Goal: Task Accomplishment & Management: Manage account settings

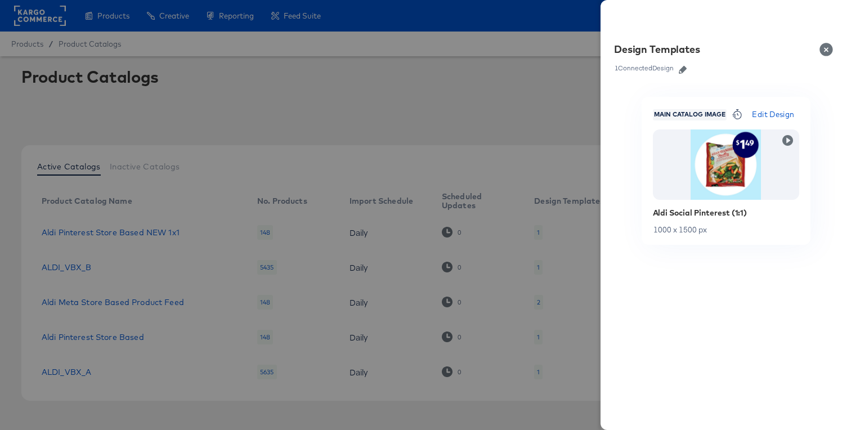
click at [544, 89] on div at bounding box center [425, 215] width 851 height 430
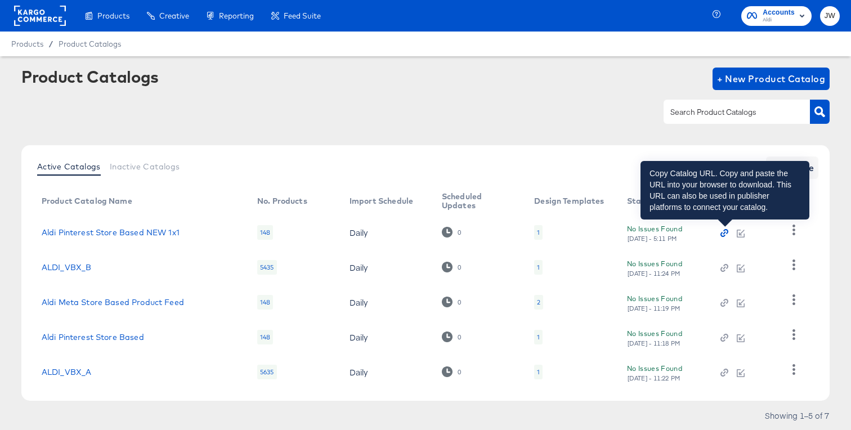
click at [724, 235] on icon "button" at bounding box center [724, 233] width 8 height 8
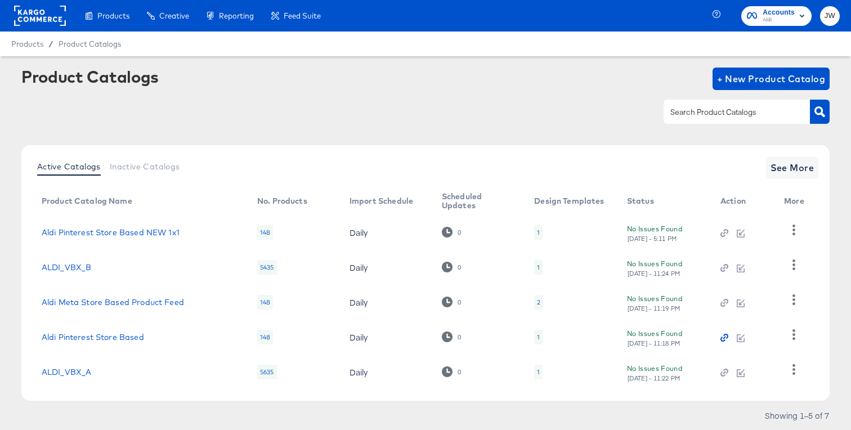
click at [724, 337] on icon "button" at bounding box center [724, 338] width 8 height 8
click at [560, 89] on div "Product Catalogs + New Product Catalog" at bounding box center [425, 79] width 808 height 23
click at [186, 228] on div "Aldi Pinterest Store Based NEW 1x1" at bounding box center [138, 232] width 193 height 9
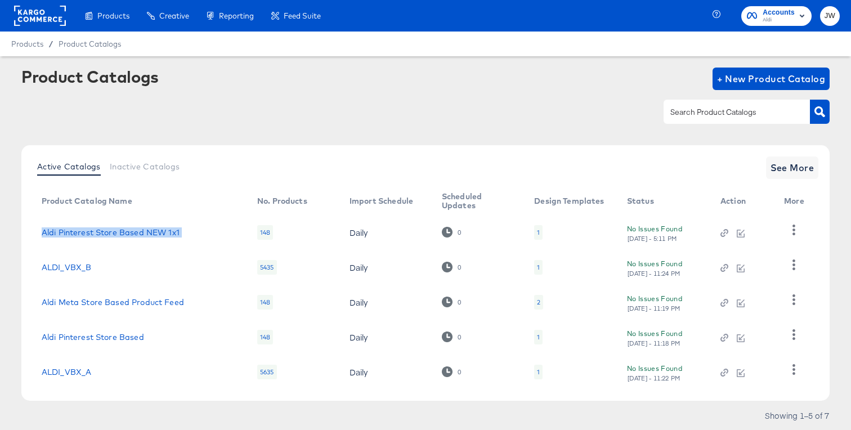
copy link "Aldi Pinterest Store Based NEW 1x1"
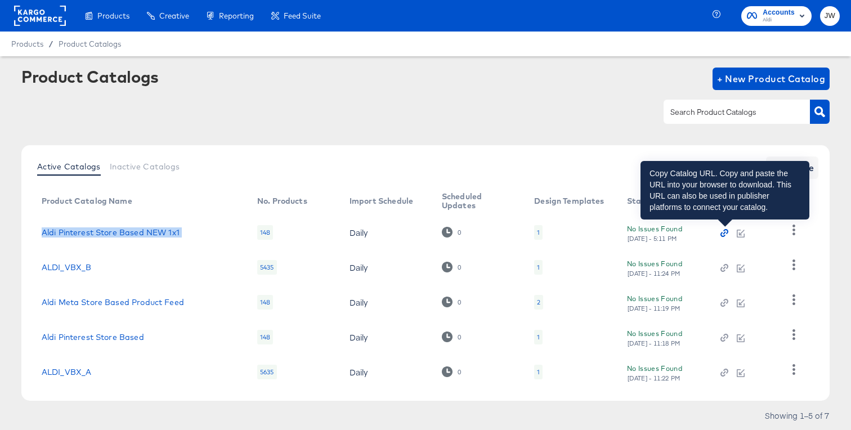
click at [720, 234] on icon "button" at bounding box center [724, 233] width 8 height 8
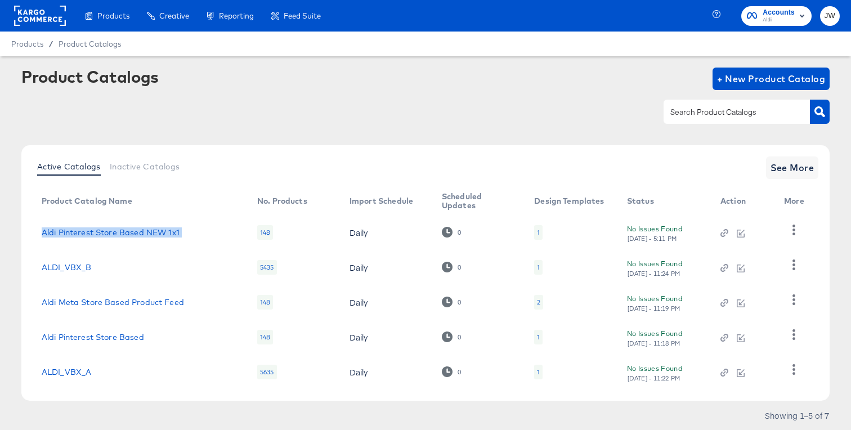
copy link "Aldi Pinterest Store Based NEW 1x1"
click at [41, 11] on rect at bounding box center [40, 16] width 52 height 20
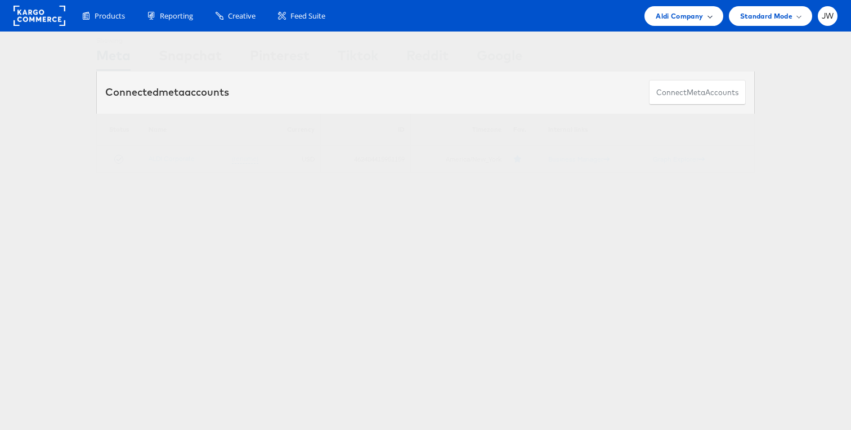
click at [705, 14] on div "Aldi Company" at bounding box center [684, 16] width 56 height 12
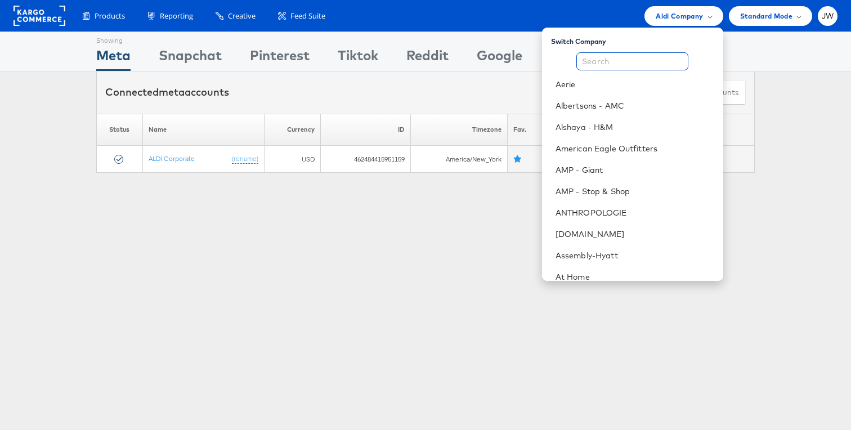
click at [645, 61] on input "text" at bounding box center [632, 61] width 112 height 18
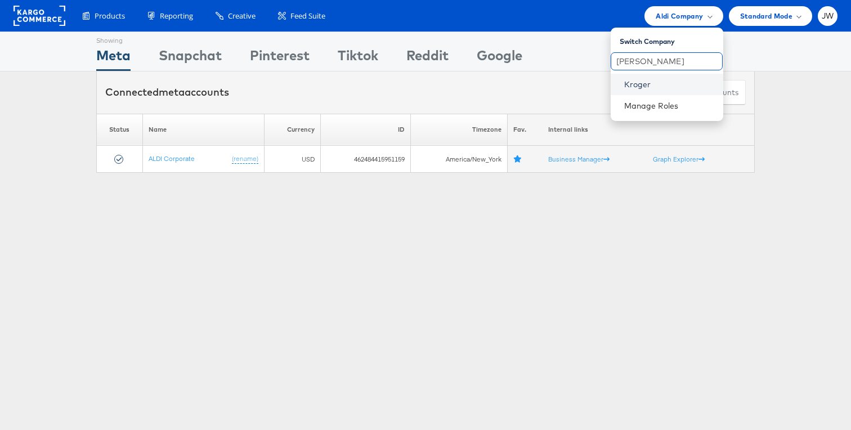
type input "krog"
click at [637, 86] on link "Kroger" at bounding box center [669, 84] width 90 height 11
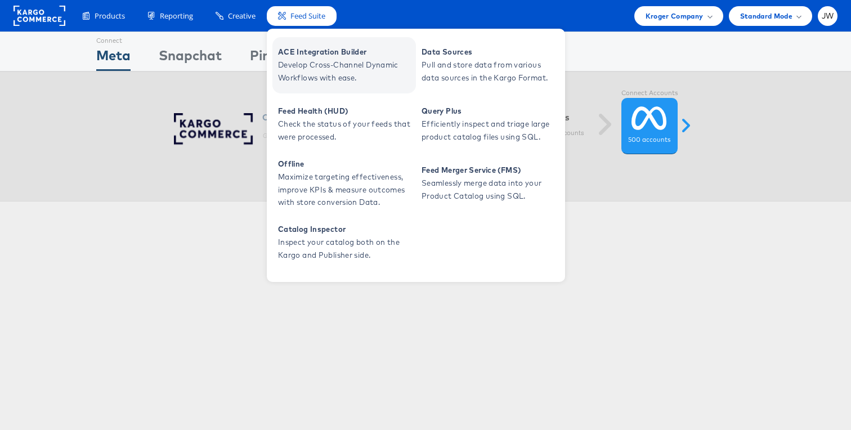
click at [318, 59] on span "Develop Cross-Channel Dynamic Workflows with ease." at bounding box center [345, 72] width 135 height 26
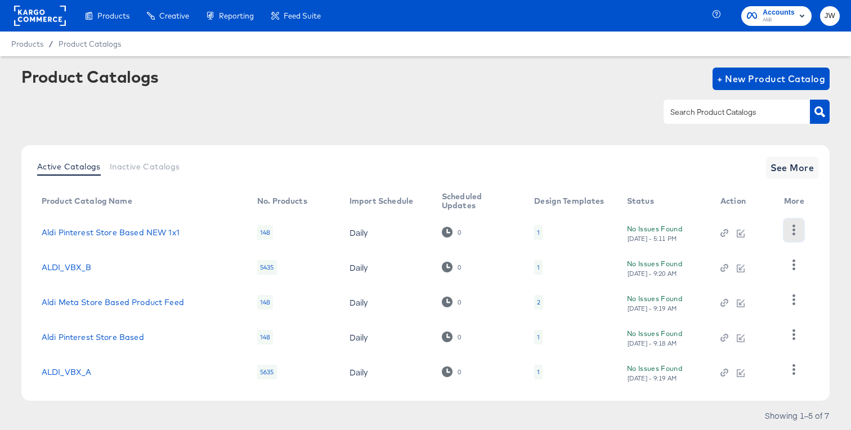
click at [801, 222] on button "button" at bounding box center [794, 230] width 20 height 23
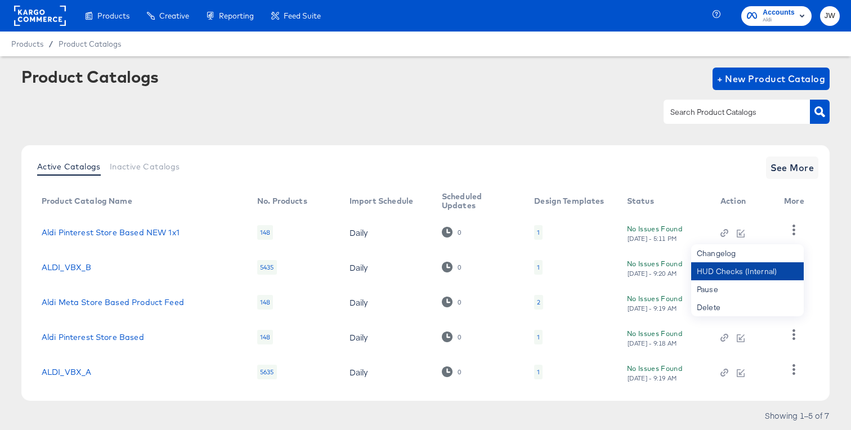
click at [757, 273] on div "HUD Checks (Internal)" at bounding box center [747, 271] width 113 height 18
click at [569, 317] on td "2" at bounding box center [571, 302] width 93 height 35
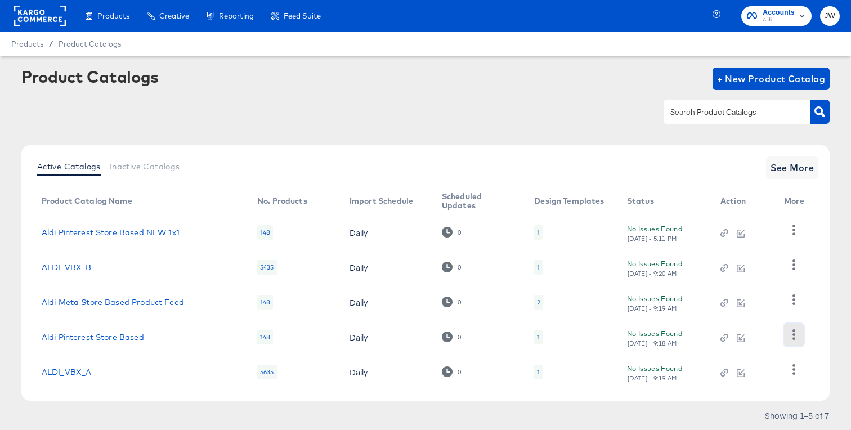
click at [791, 331] on icon "button" at bounding box center [793, 334] width 11 height 11
click at [743, 277] on div "HUD Checks (Internal)" at bounding box center [747, 279] width 113 height 18
click at [402, 281] on td "Daily" at bounding box center [386, 267] width 92 height 35
click at [725, 337] on icon "button" at bounding box center [724, 337] width 3 height 3
